Goal: Navigation & Orientation: Find specific page/section

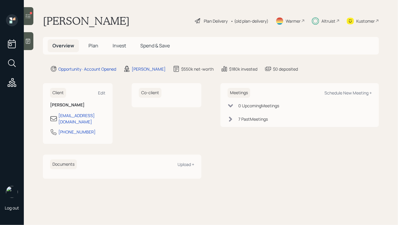
click at [118, 46] on span "Invest" at bounding box center [119, 45] width 13 height 7
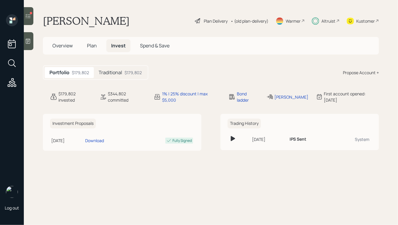
click at [91, 43] on span "Plan" at bounding box center [92, 45] width 10 height 7
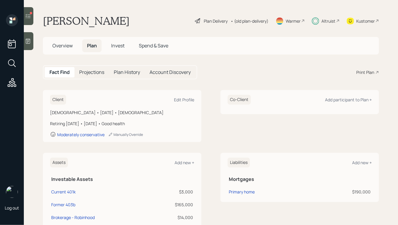
click at [32, 16] on div at bounding box center [29, 16] width 10 height 18
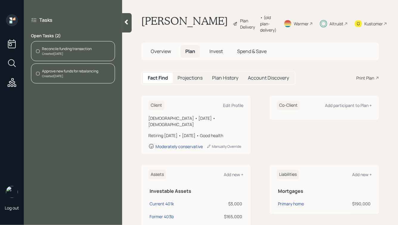
click at [128, 25] on icon at bounding box center [126, 22] width 6 height 6
